Goal: Transaction & Acquisition: Download file/media

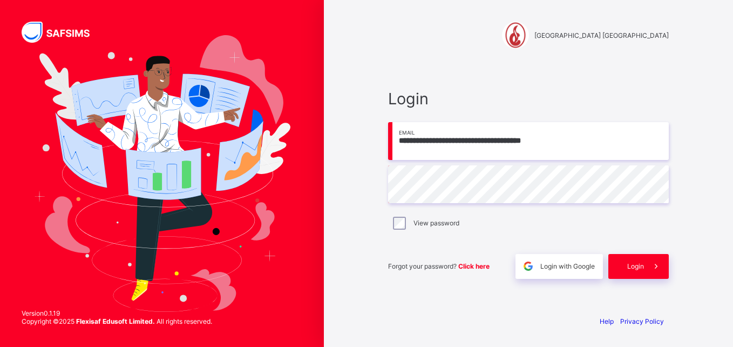
click at [634, 270] on span "Login" at bounding box center [636, 266] width 17 height 8
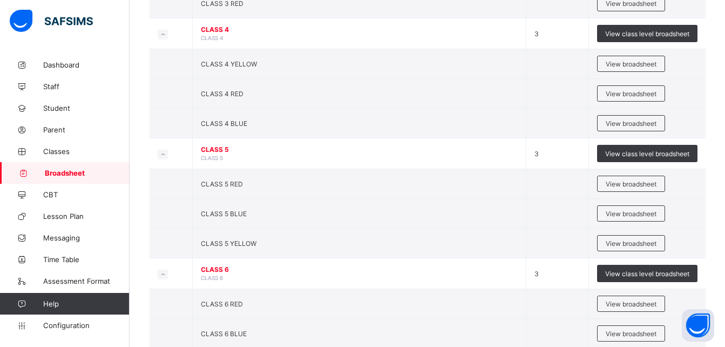
scroll to position [853, 0]
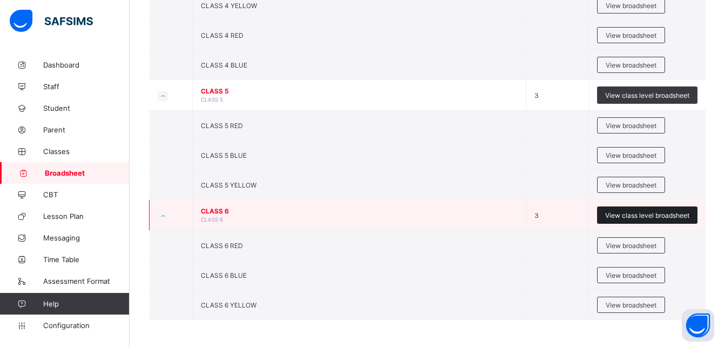
click at [662, 220] on div "View class level broadsheet" at bounding box center [647, 214] width 100 height 17
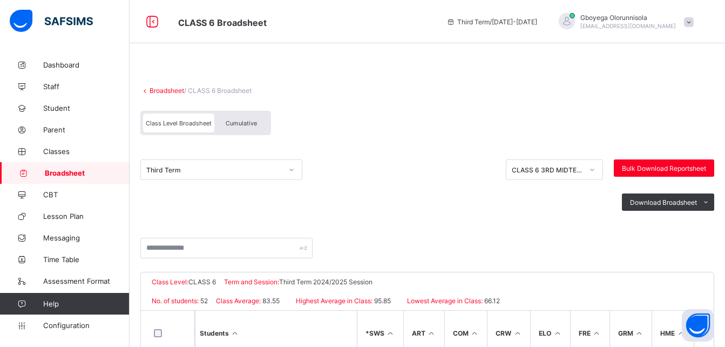
click at [253, 119] on div "Cumulative" at bounding box center [241, 122] width 54 height 19
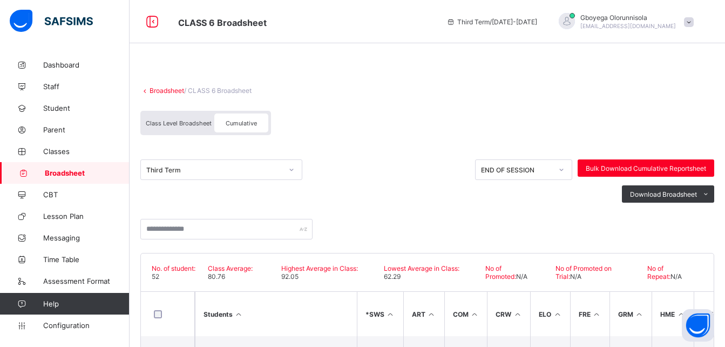
click at [493, 94] on div "Broadsheet / CLASS 6 Broadsheet" at bounding box center [427, 90] width 574 height 8
click at [710, 193] on icon at bounding box center [706, 194] width 8 height 7
click at [687, 171] on span "Bulk Download Cumulative Reportsheet" at bounding box center [646, 168] width 120 height 8
click at [171, 92] on link "Broadsheet" at bounding box center [167, 90] width 35 height 8
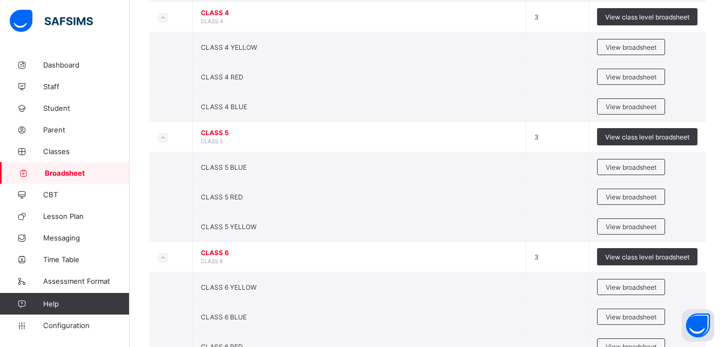
scroll to position [853, 0]
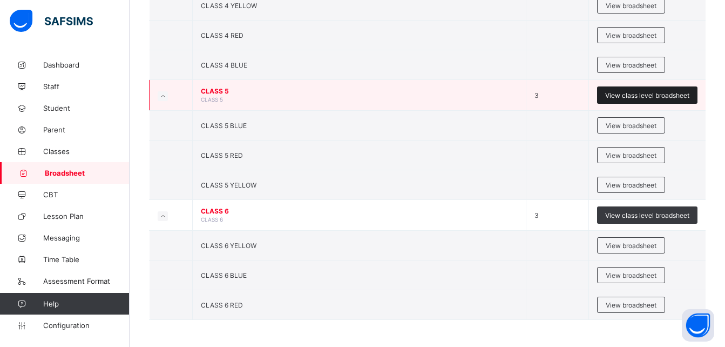
click at [662, 92] on span "View class level broadsheet" at bounding box center [647, 95] width 84 height 8
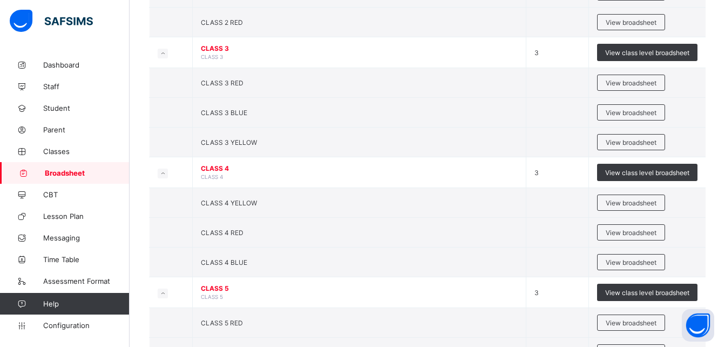
scroll to position [657, 0]
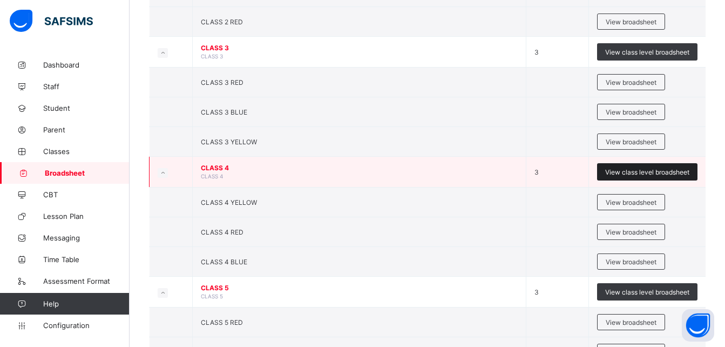
click at [627, 171] on span "View class level broadsheet" at bounding box center [647, 172] width 84 height 8
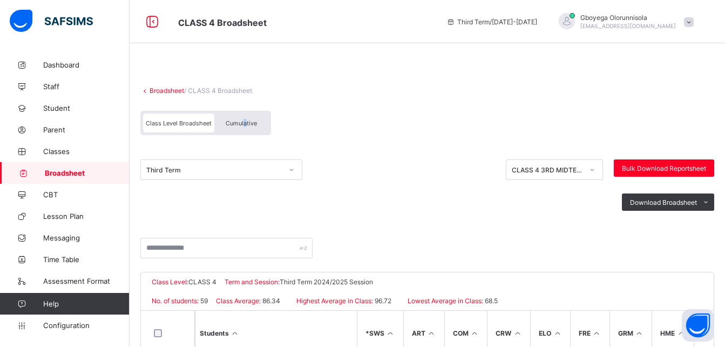
click at [245, 125] on span "Cumulative" at bounding box center [241, 123] width 31 height 8
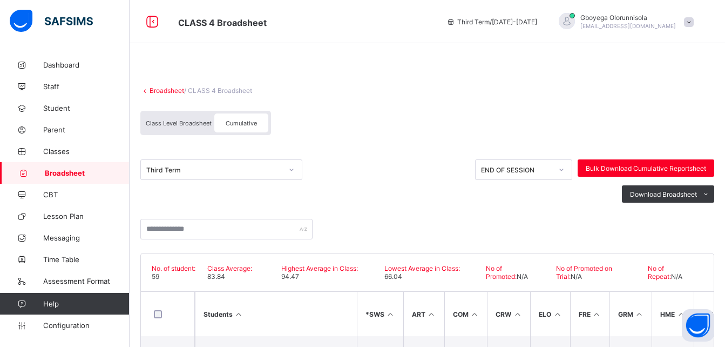
click at [232, 121] on span "Cumulative" at bounding box center [241, 123] width 31 height 8
click at [656, 167] on span "Bulk Download Cumulative Reportsheet" at bounding box center [646, 168] width 120 height 8
click at [166, 91] on link "Broadsheet" at bounding box center [167, 90] width 35 height 8
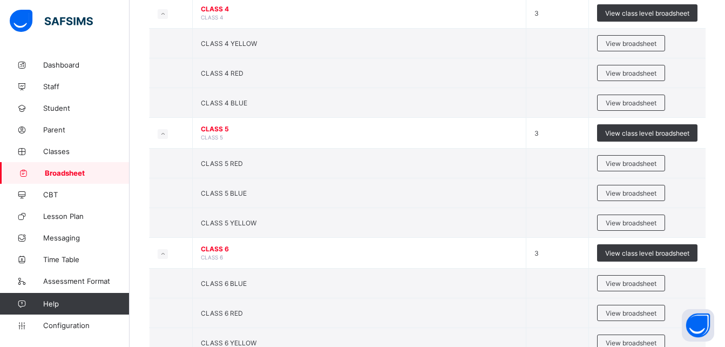
scroll to position [816, 0]
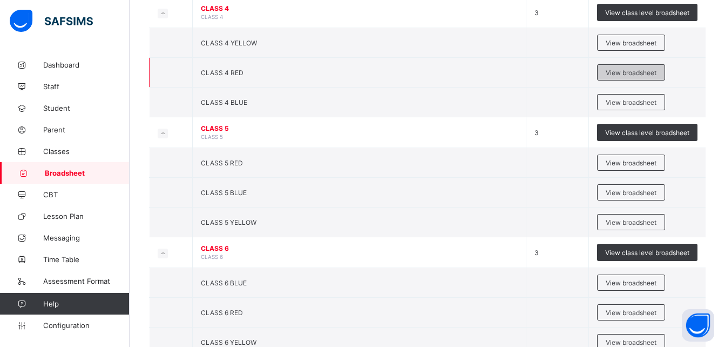
click at [621, 73] on span "View broadsheet" at bounding box center [631, 73] width 51 height 8
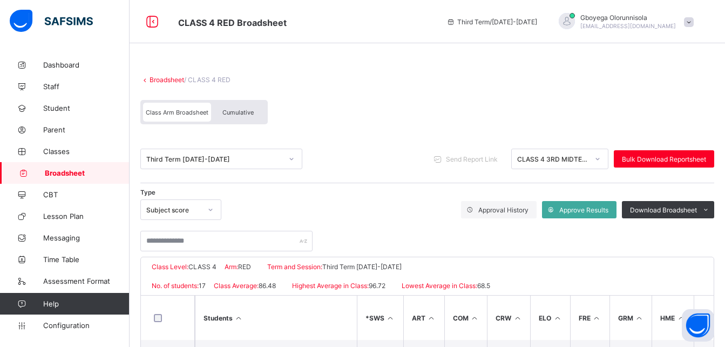
click at [241, 111] on span "Cumulative" at bounding box center [238, 113] width 31 height 8
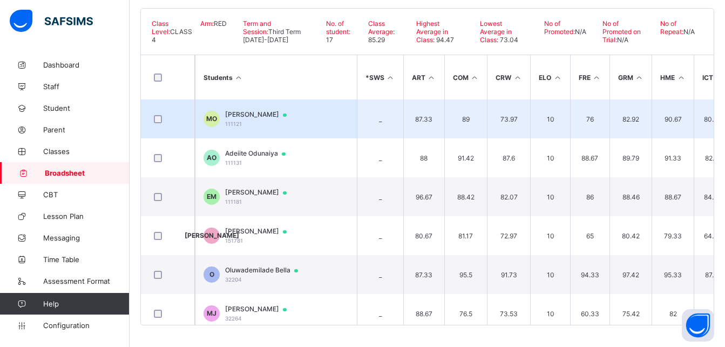
click at [247, 110] on span "Maxim Onah" at bounding box center [261, 114] width 72 height 9
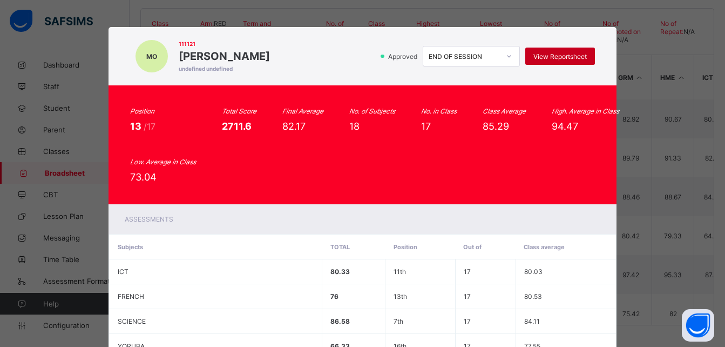
click at [569, 56] on span "View Reportsheet" at bounding box center [560, 56] width 53 height 8
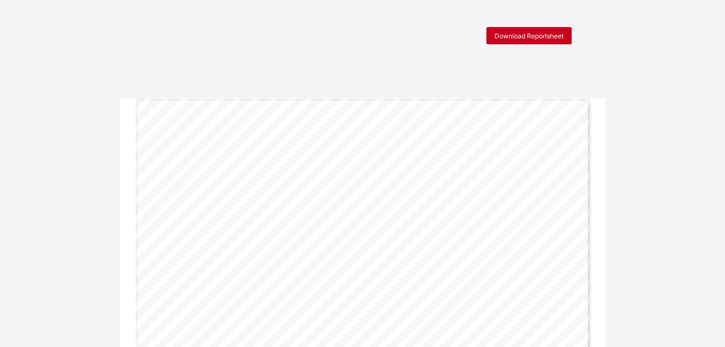
click at [524, 41] on div "Download Reportsheet" at bounding box center [529, 35] width 85 height 17
click at [140, 137] on div "Page 1 Powered by Flexisaf Edusoft Limited | https://safsims.com COGNITIVE ABIL…" at bounding box center [363, 259] width 455 height 322
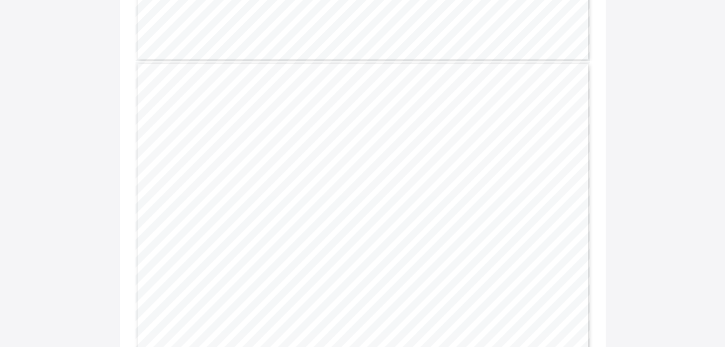
scroll to position [1061, 0]
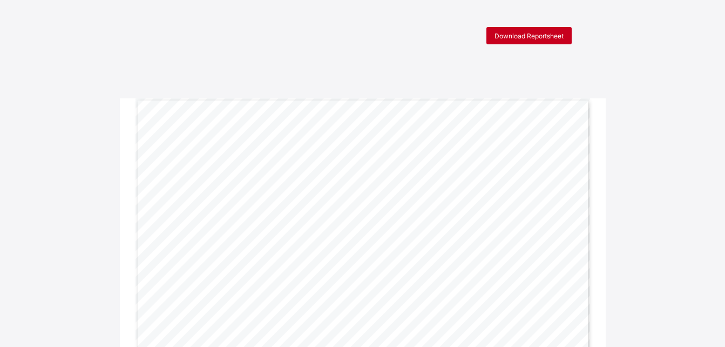
click at [533, 36] on span "Download Reportsheet" at bounding box center [529, 36] width 69 height 8
click at [525, 37] on span "Download Reportsheet" at bounding box center [529, 36] width 69 height 8
